Goal: Find specific page/section: Find specific page/section

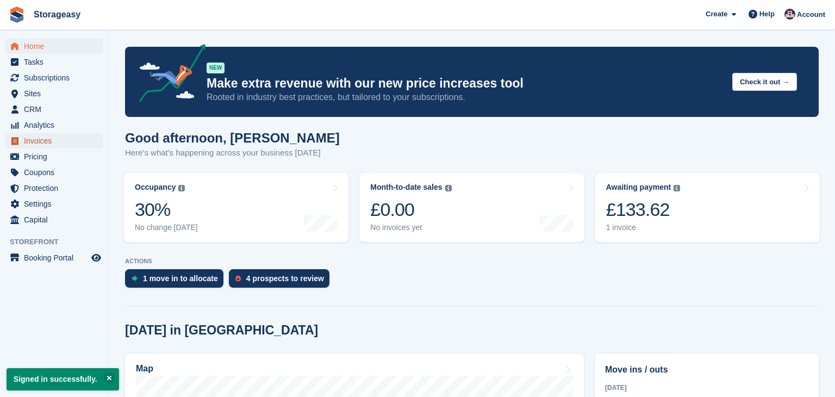
click at [46, 137] on span "Invoices" at bounding box center [56, 140] width 65 height 15
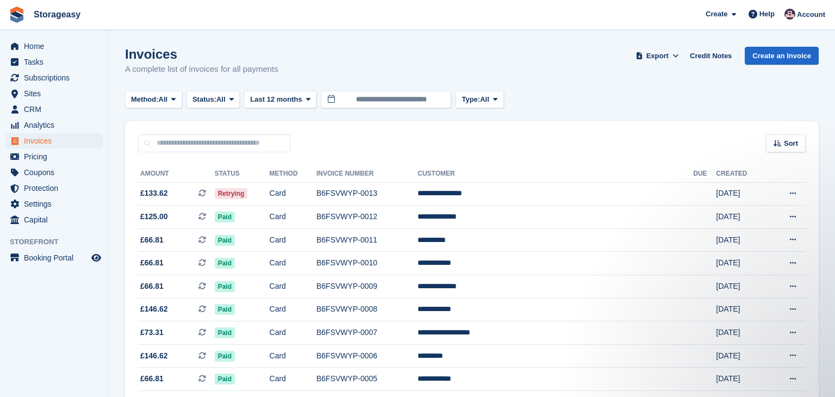
click at [542, 84] on div "Invoices A complete list of invoices for all payments Export Export Invoices Ex…" at bounding box center [471, 68] width 693 height 42
click at [406, 102] on body "Storageasy Create Subscription Invoice Contact Deal Discount Page Help Chat Sup…" at bounding box center [417, 268] width 835 height 537
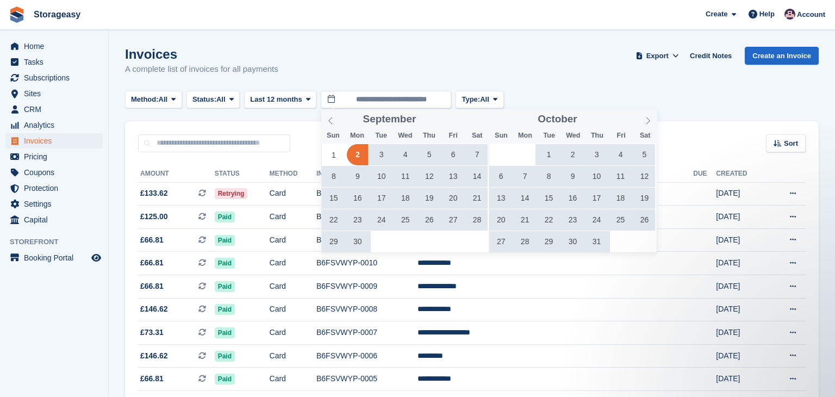
click at [549, 64] on div "Invoices A complete list of invoices for all payments Export Export Invoices Ex…" at bounding box center [471, 68] width 693 height 42
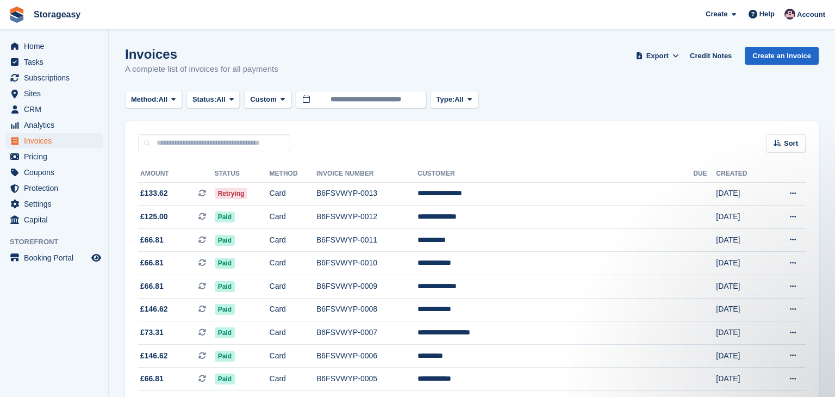
click at [576, 79] on div "Invoices A complete list of invoices for all payments Export Export Invoices Ex…" at bounding box center [471, 68] width 693 height 42
